Goal: Information Seeking & Learning: Learn about a topic

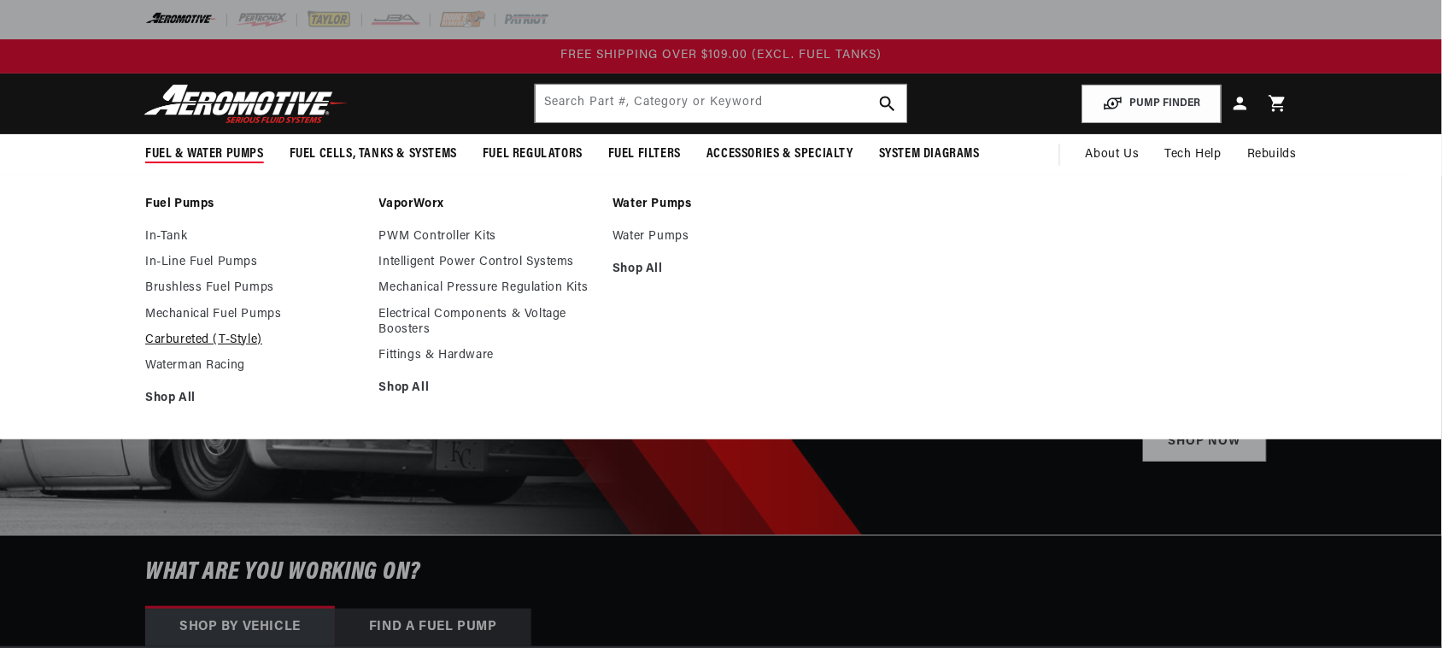
click at [235, 339] on link "Carbureted (T-Style)" at bounding box center [253, 339] width 217 height 15
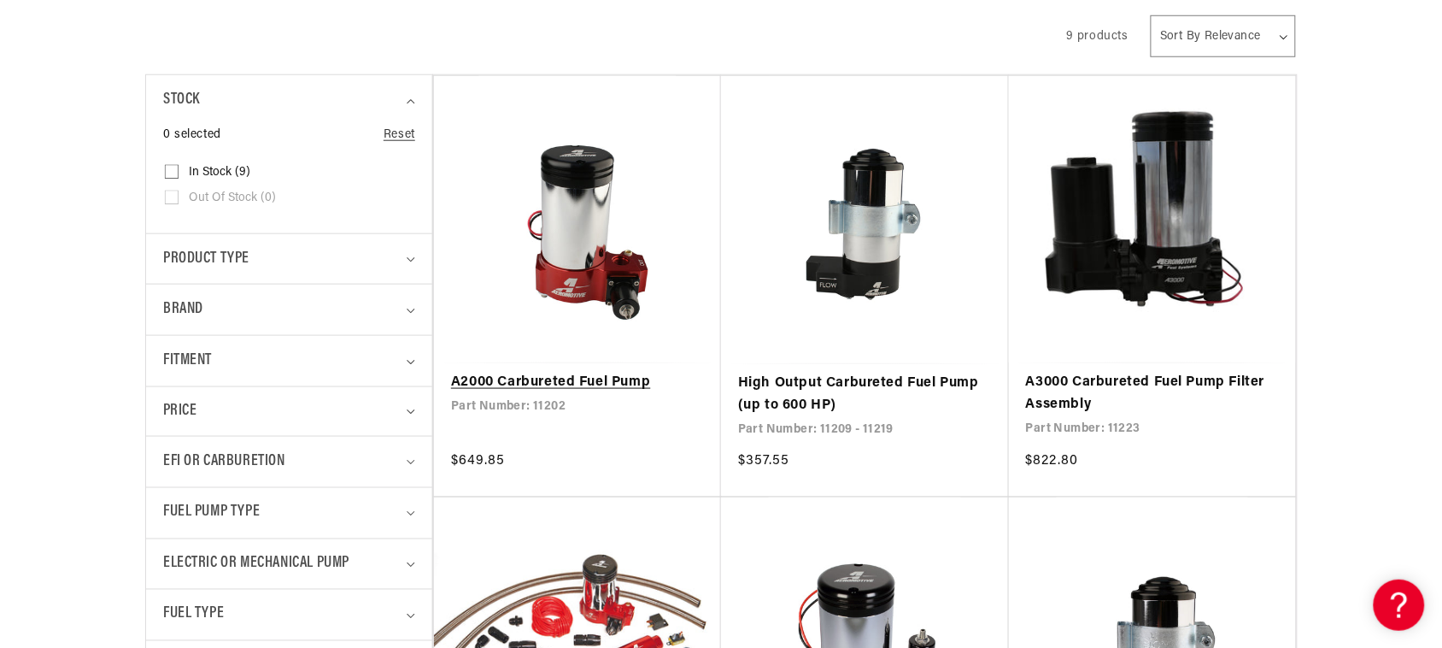
click at [574, 378] on link "A2000 Carbureted Fuel Pump" at bounding box center [577, 383] width 253 height 22
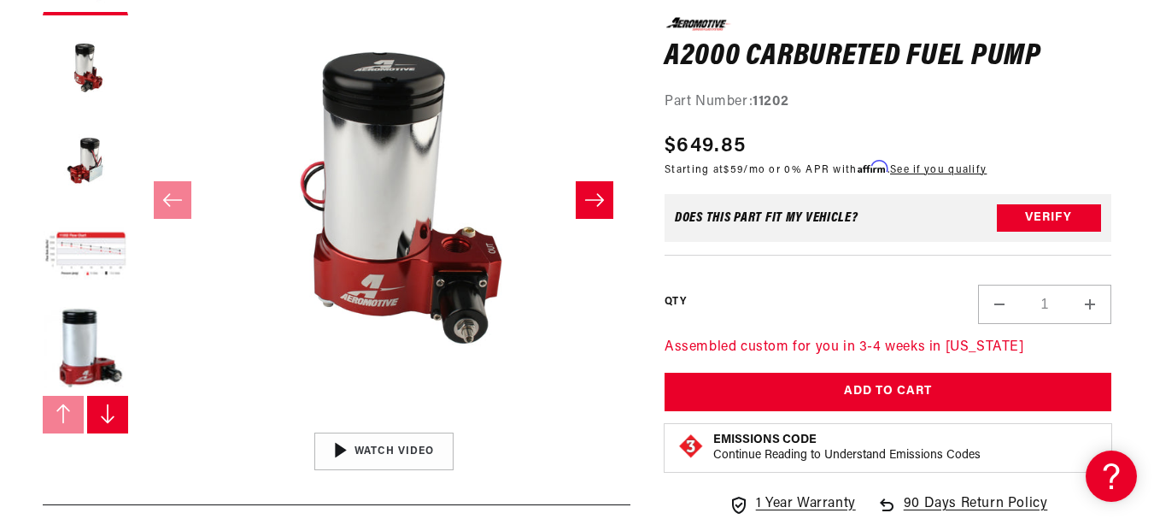
click at [114, 417] on icon "Slide right" at bounding box center [107, 413] width 17 height 21
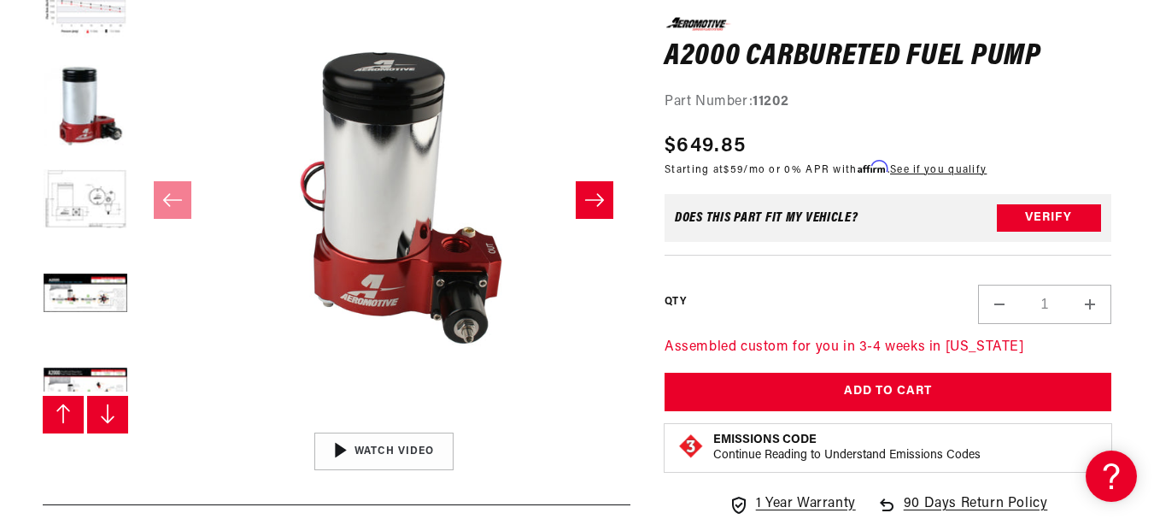
scroll to position [282, 0]
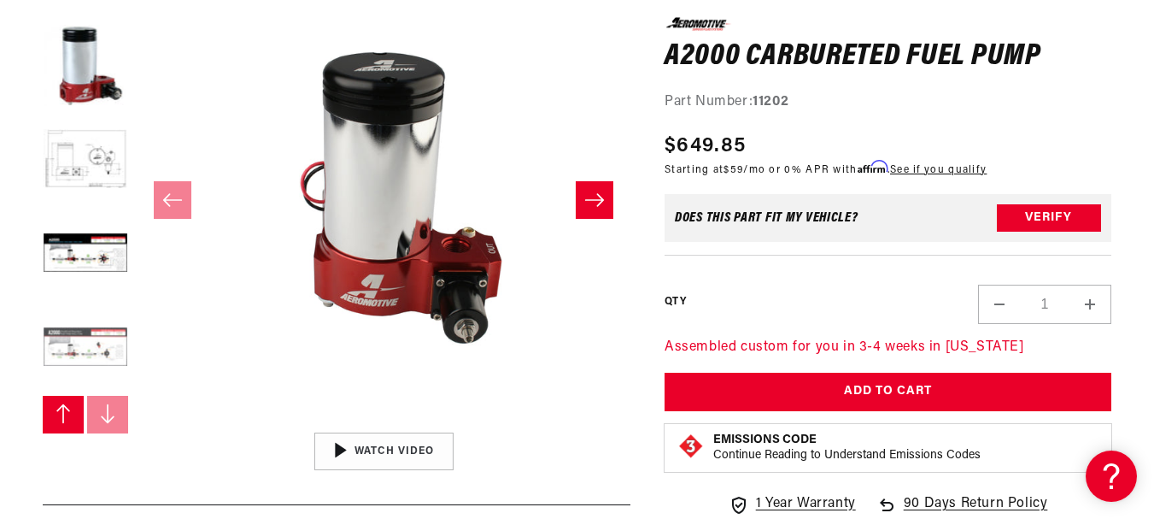
click at [117, 355] on button "Load image 8 in gallery view" at bounding box center [85, 348] width 85 height 85
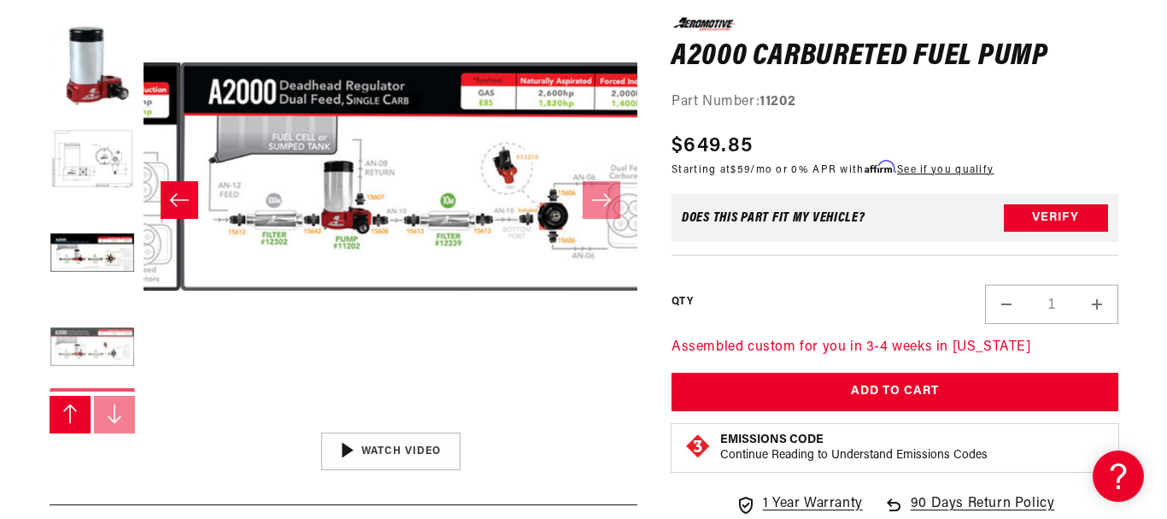
scroll to position [1, 3456]
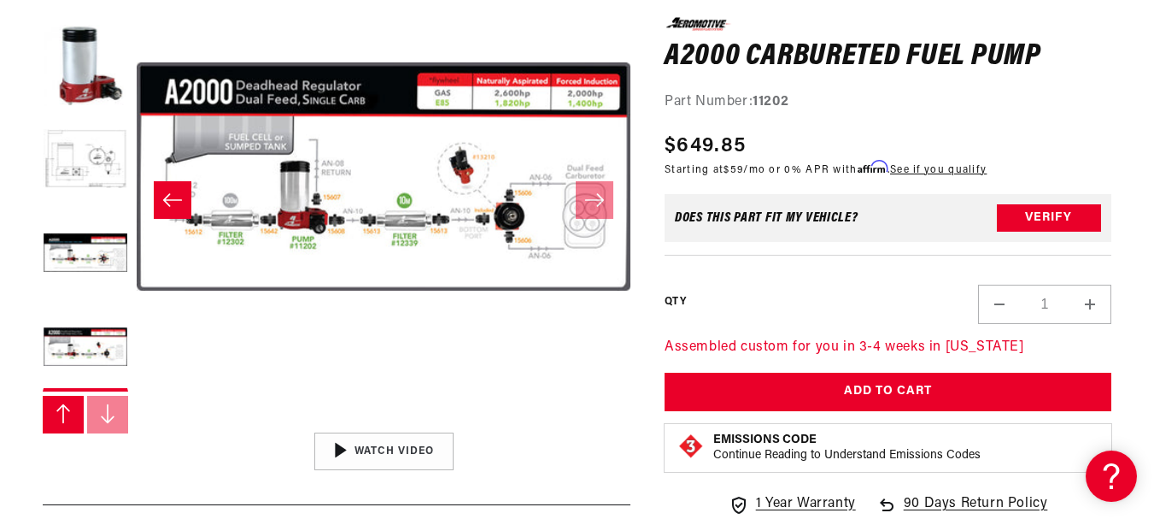
click at [137, 423] on button "Open media 8 in modal" at bounding box center [137, 423] width 0 height 0
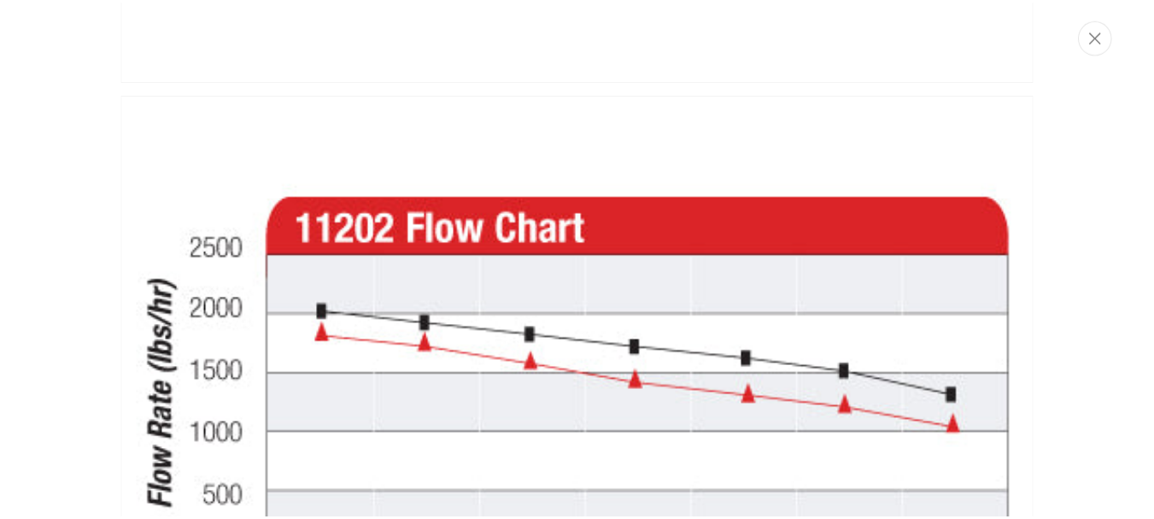
scroll to position [4107, 0]
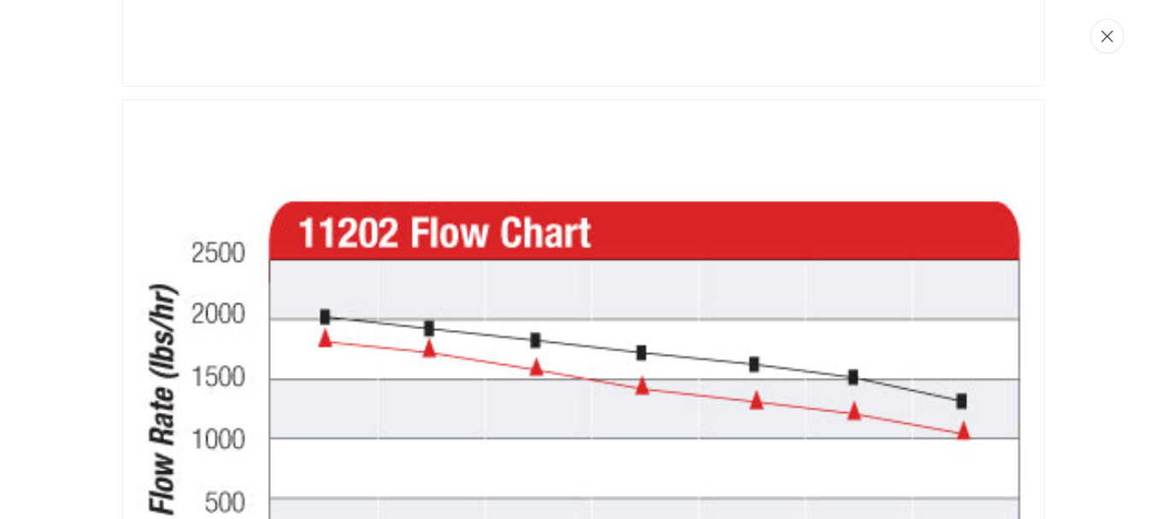
click at [1101, 39] on icon "Close" at bounding box center [1107, 36] width 12 height 13
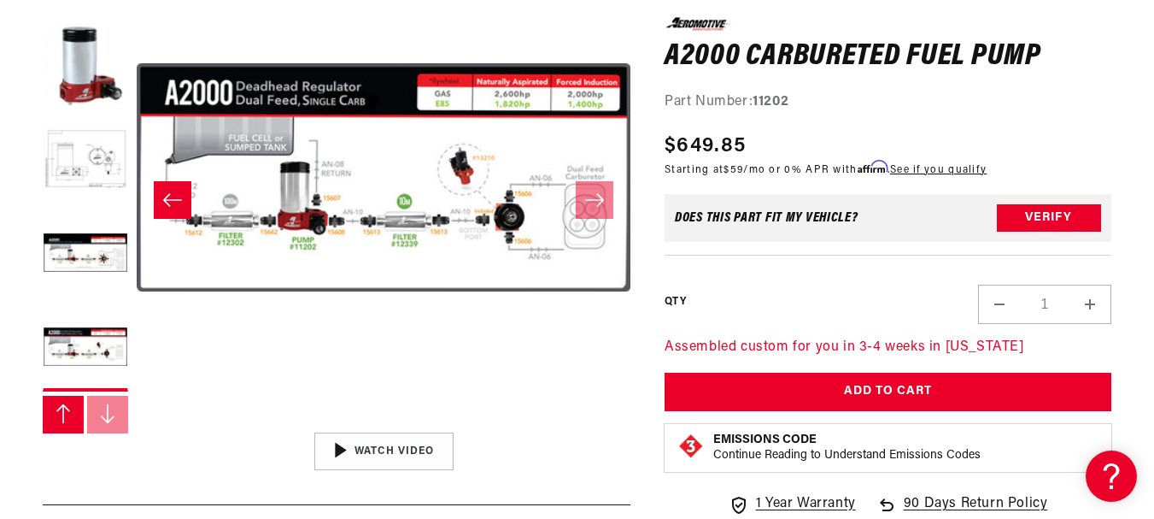
scroll to position [0, 0]
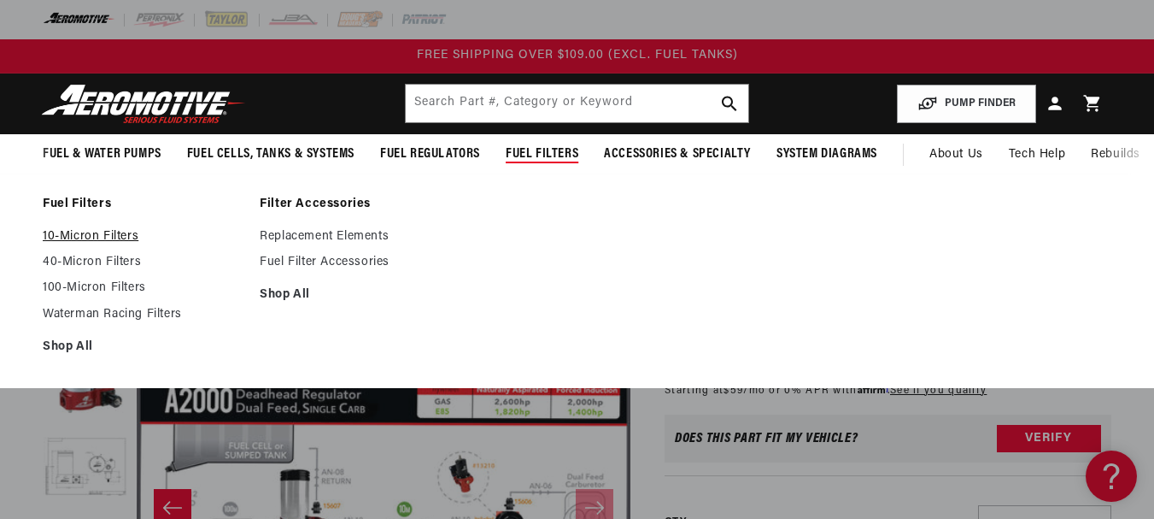
click at [115, 236] on link "10-Micron Filters" at bounding box center [143, 236] width 200 height 15
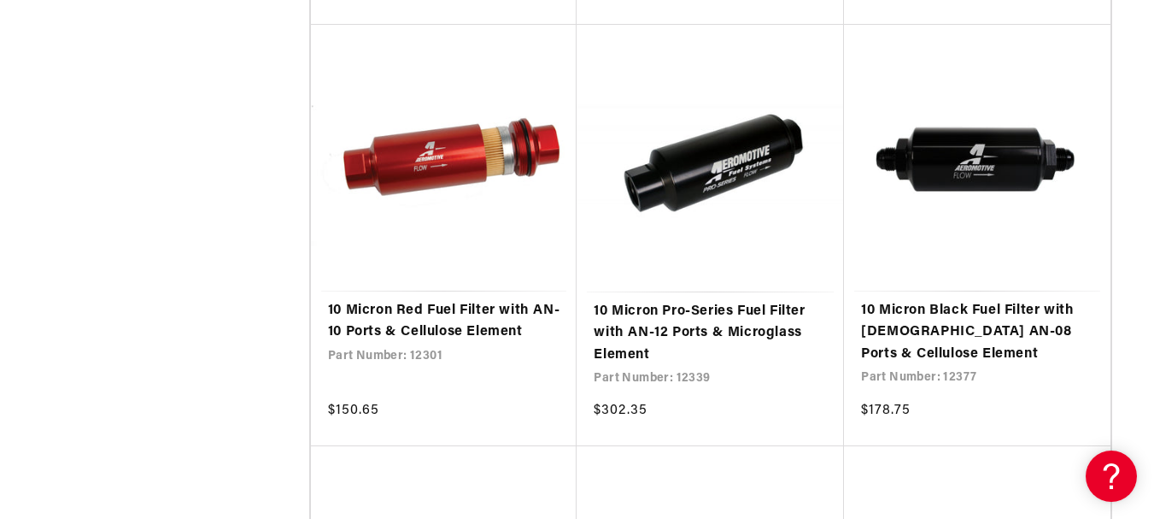
scroll to position [1779, 0]
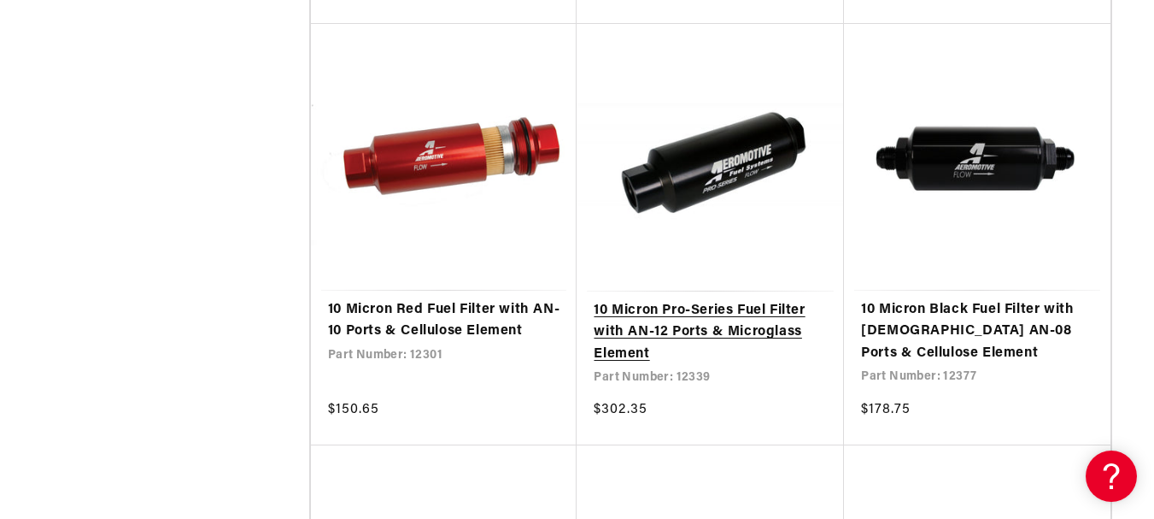
click at [746, 322] on link "10 Micron Pro-Series Fuel Filter with AN-12 Ports & Microglass Element" at bounding box center [710, 333] width 233 height 66
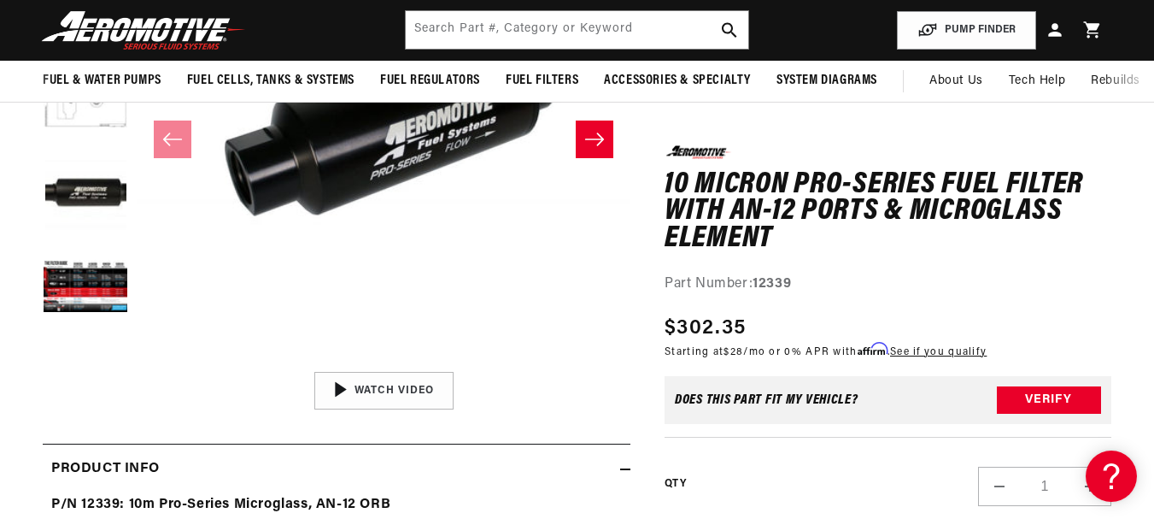
scroll to position [1, 0]
click at [69, 294] on button "Load image 5 in gallery view" at bounding box center [85, 287] width 85 height 85
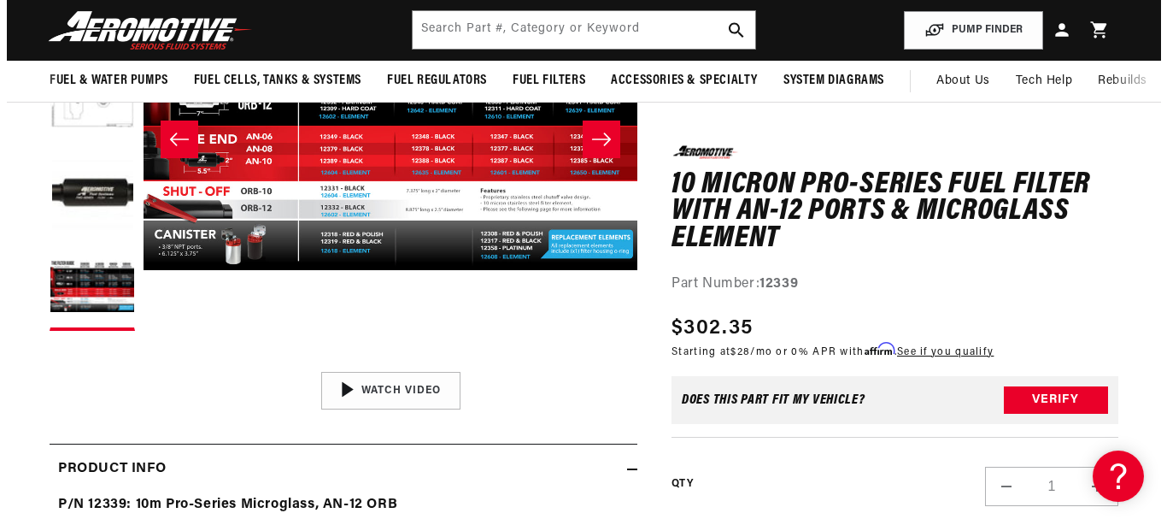
scroll to position [0, 1975]
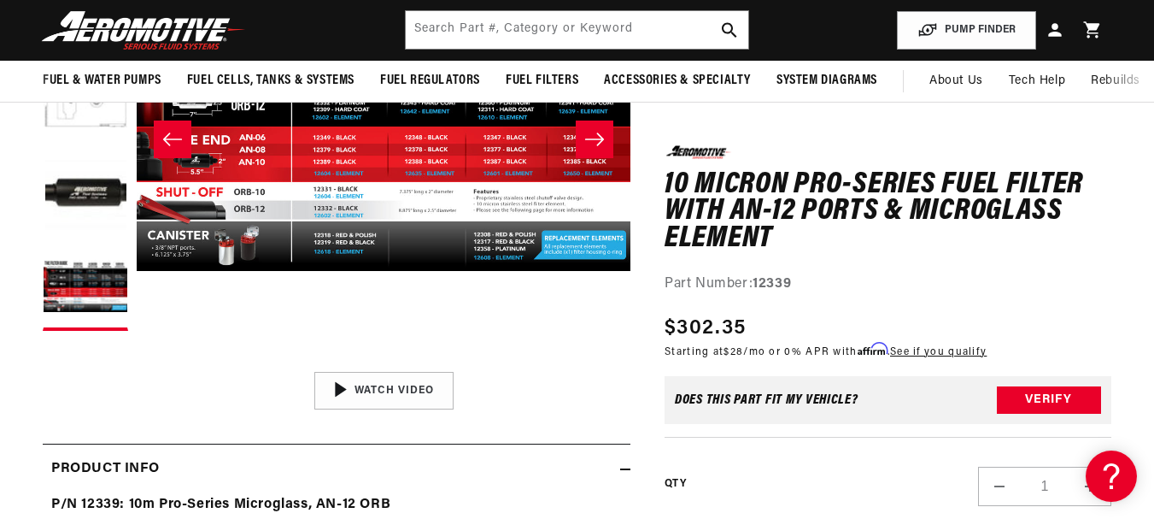
click at [137, 363] on button "Open media 5 in modal" at bounding box center [137, 363] width 0 height 0
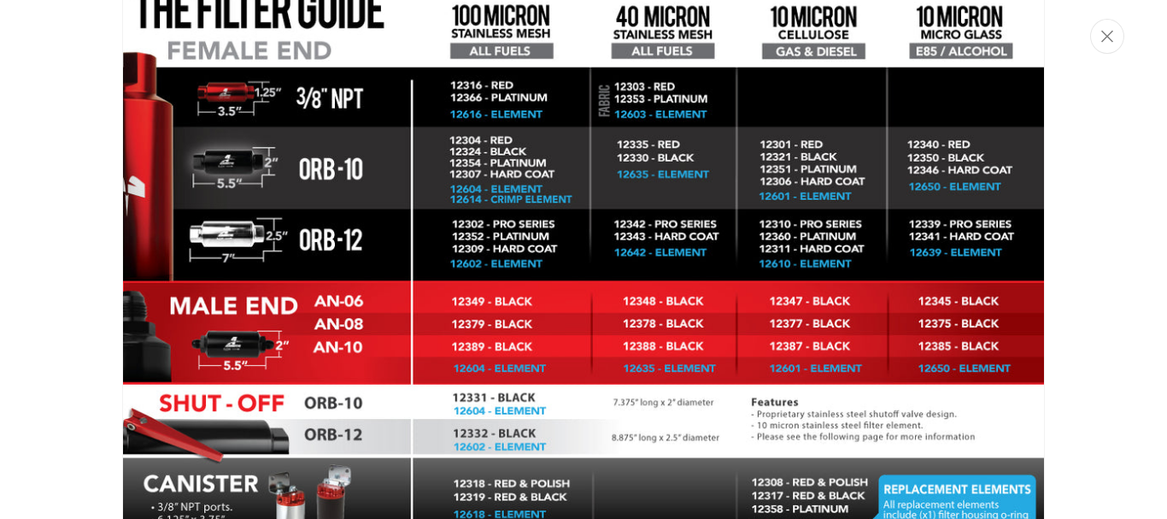
scroll to position [2903, 0]
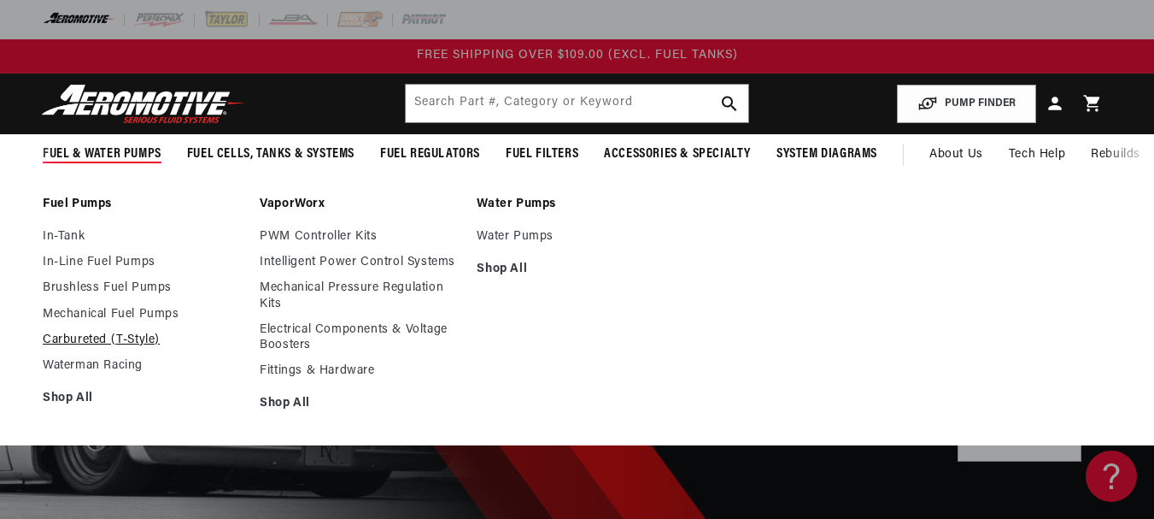
click at [99, 333] on link "Carbureted (T-Style)" at bounding box center [143, 339] width 200 height 15
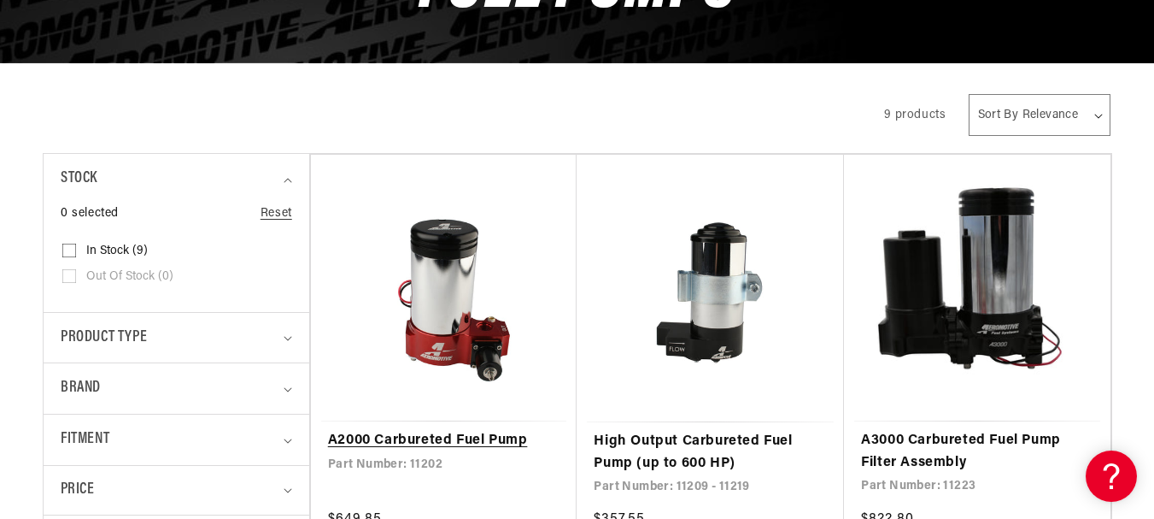
click at [420, 436] on link "A2000 Carbureted Fuel Pump" at bounding box center [444, 441] width 232 height 22
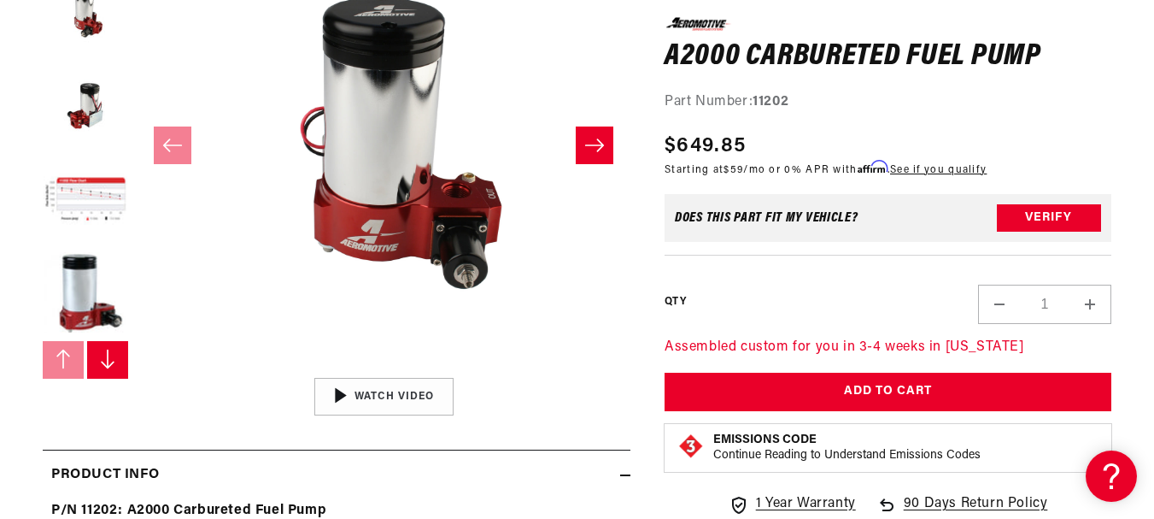
click at [109, 367] on icon "Slide right" at bounding box center [107, 359] width 17 height 21
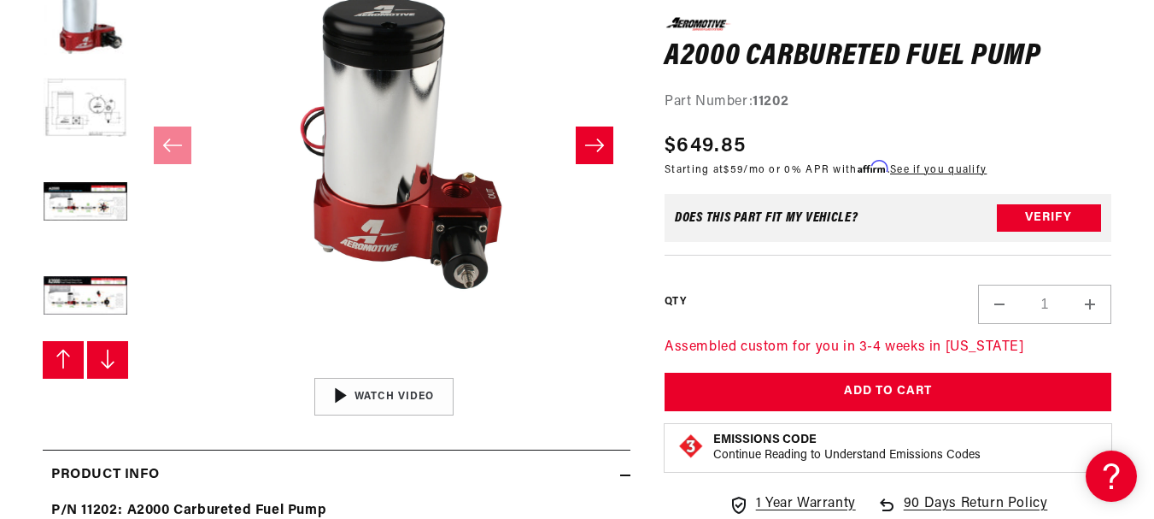
scroll to position [282, 0]
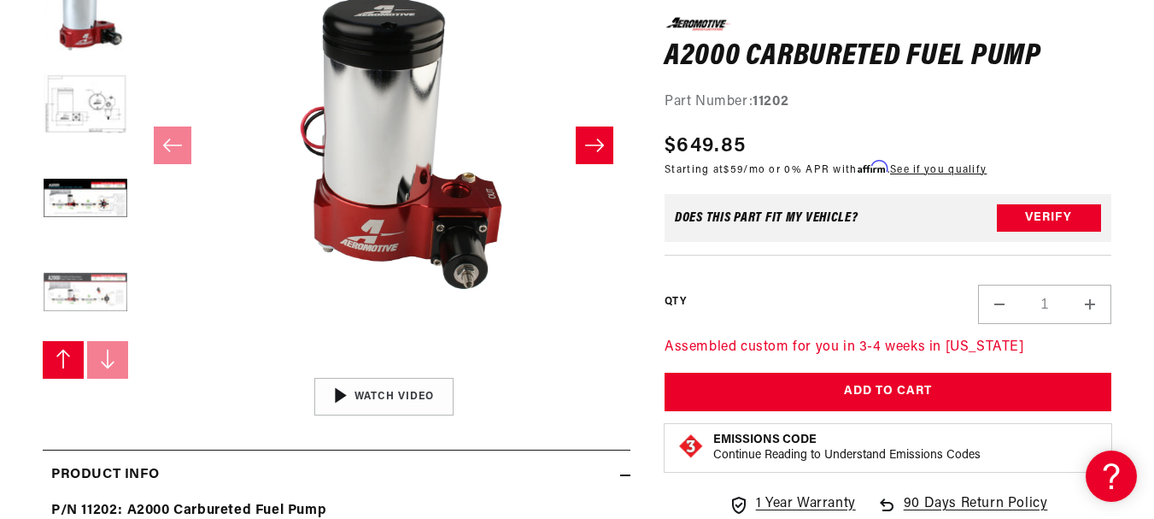
click at [110, 294] on button "Load image 8 in gallery view" at bounding box center [85, 293] width 85 height 85
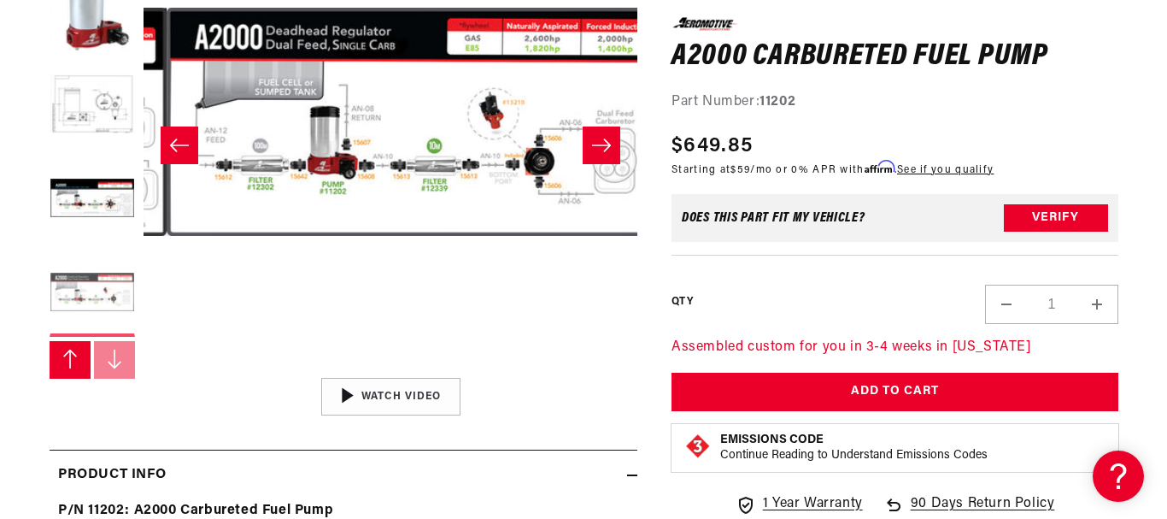
scroll to position [1, 3456]
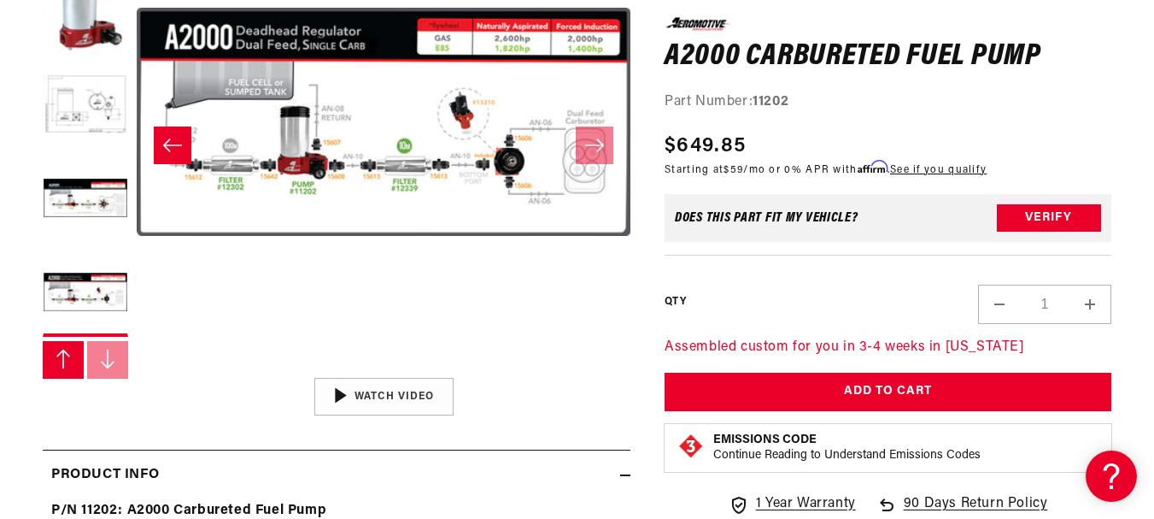
click at [137, 368] on button "Open media 8 in modal" at bounding box center [137, 368] width 0 height 0
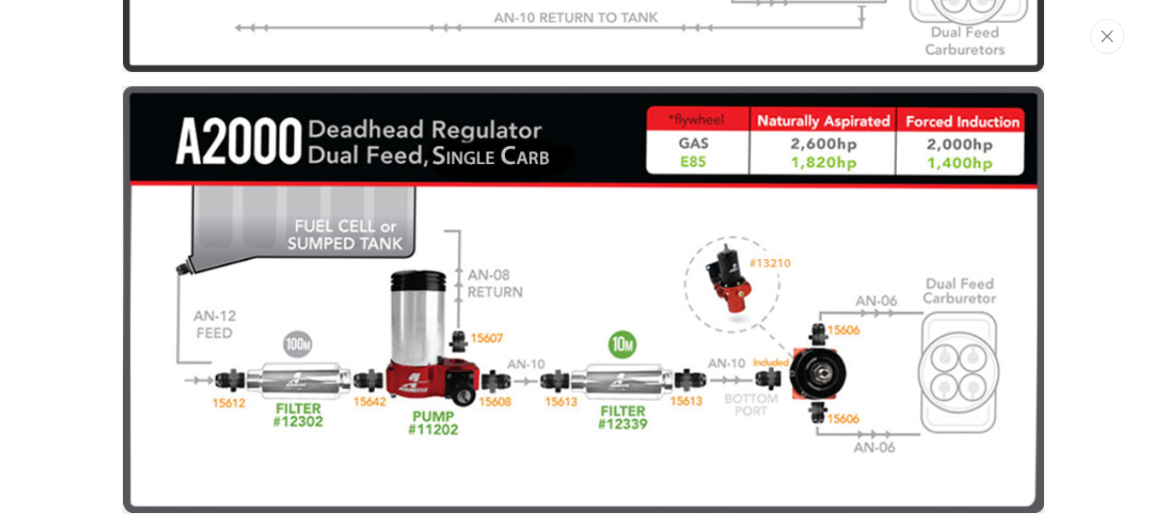
scroll to position [6791, 0]
